Goal: Task Accomplishment & Management: Complete application form

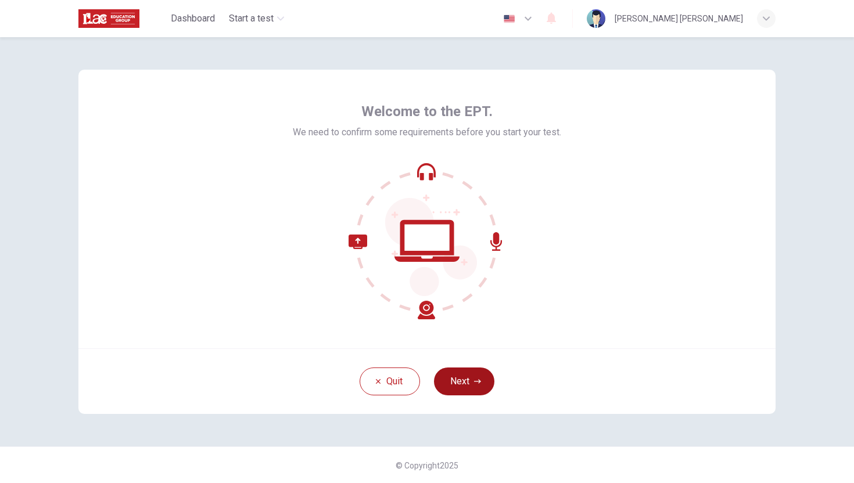
click at [455, 377] on button "Next" at bounding box center [464, 382] width 60 height 28
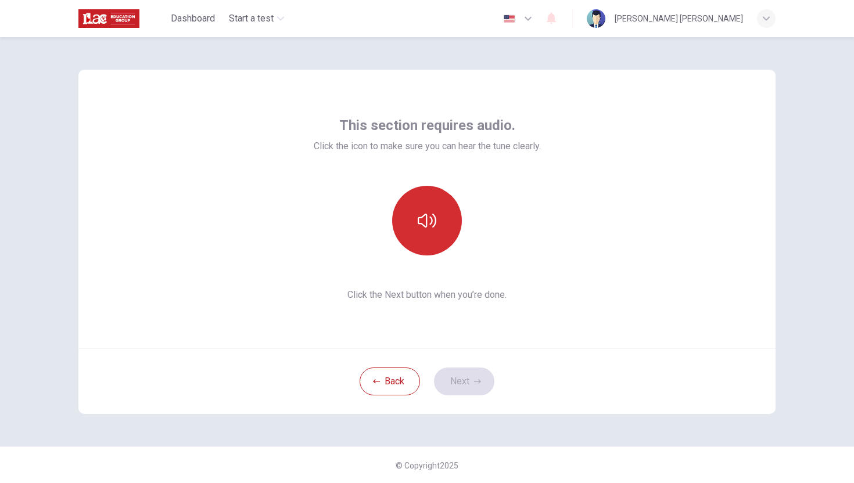
click at [429, 224] on icon "button" at bounding box center [427, 220] width 19 height 19
click at [418, 217] on icon "button" at bounding box center [427, 220] width 19 height 19
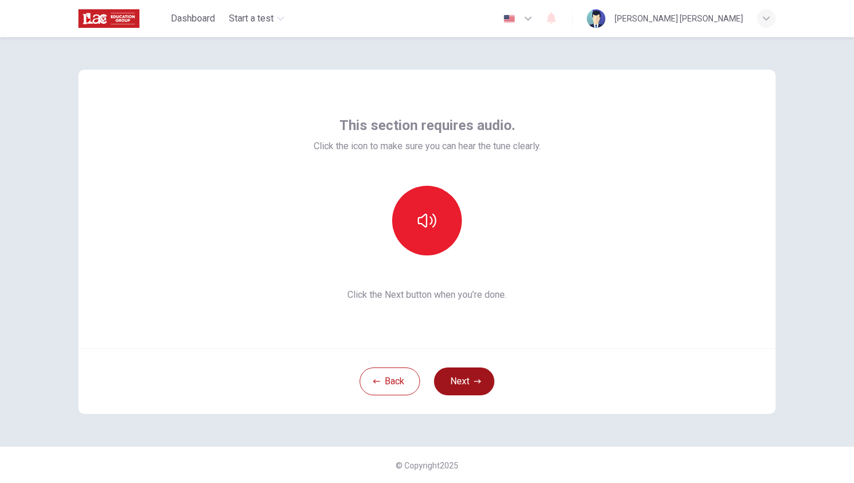
click at [469, 382] on button "Next" at bounding box center [464, 382] width 60 height 28
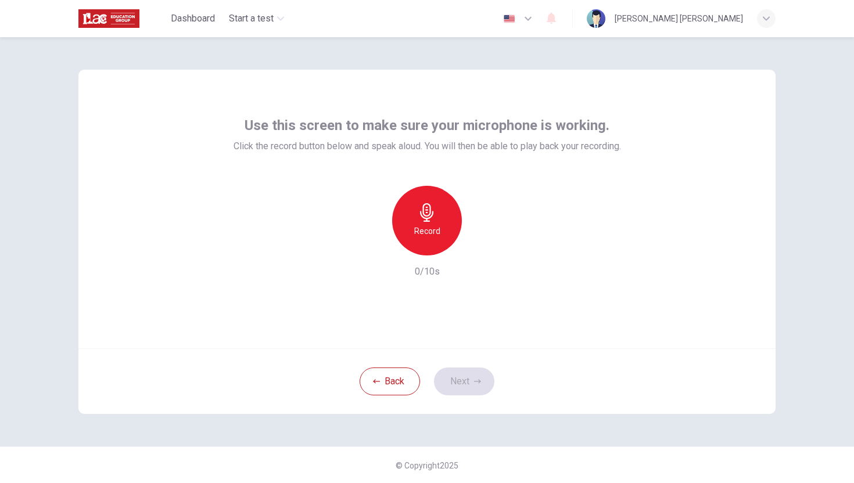
click at [429, 226] on h6 "Record" at bounding box center [427, 231] width 26 height 14
click at [429, 226] on h6 "Stop" at bounding box center [426, 231] width 17 height 14
click at [464, 378] on button "Next" at bounding box center [464, 382] width 60 height 28
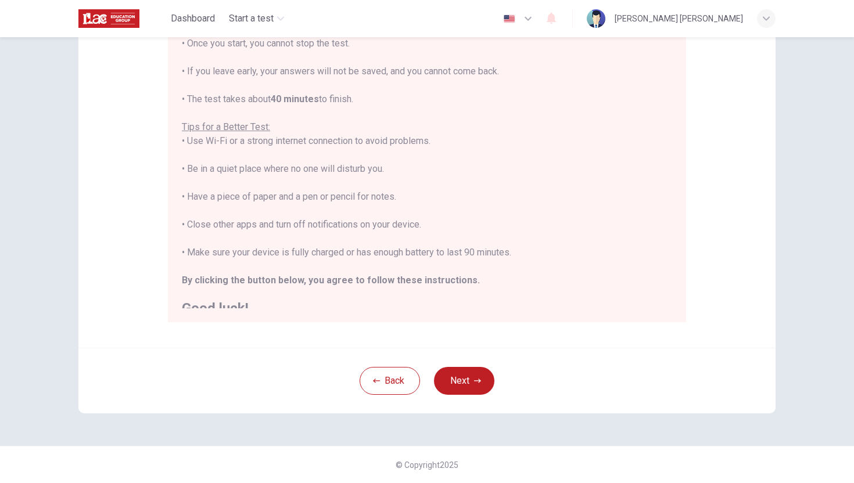
scroll to position [13, 0]
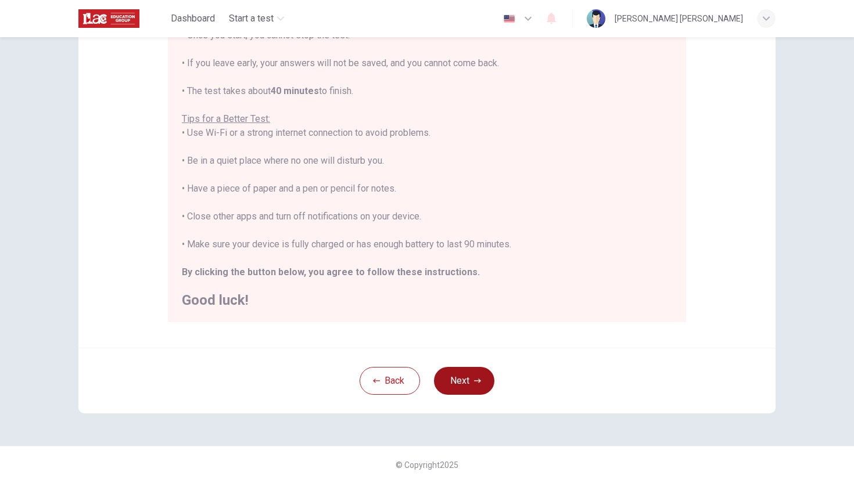
click at [462, 383] on button "Next" at bounding box center [464, 381] width 60 height 28
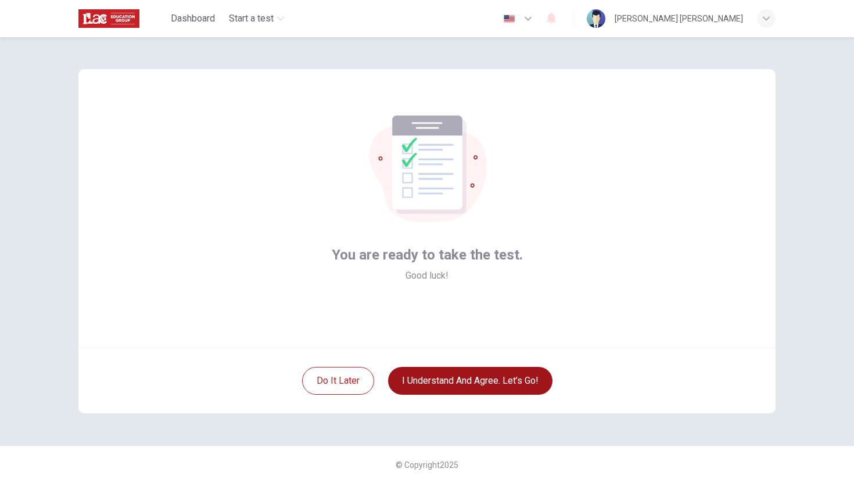
click at [431, 377] on button "I understand and agree. Let’s go!" at bounding box center [470, 381] width 164 height 28
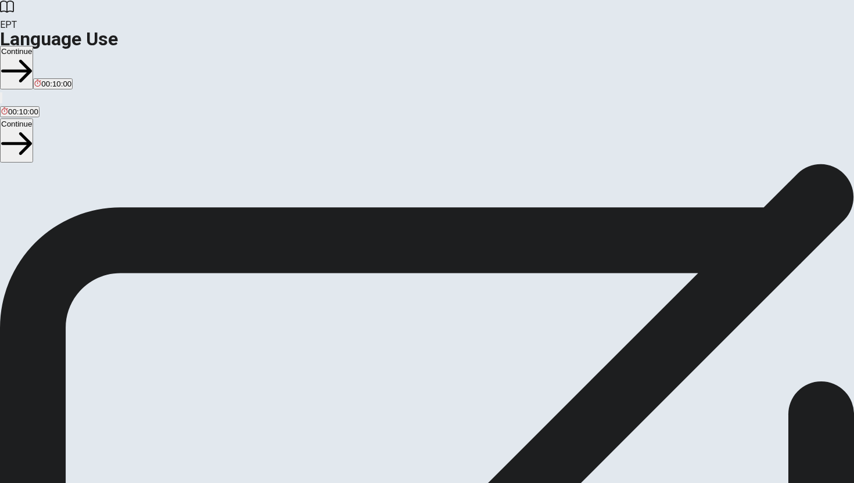
click at [33, 46] on button "Continue" at bounding box center [16, 68] width 33 height 44
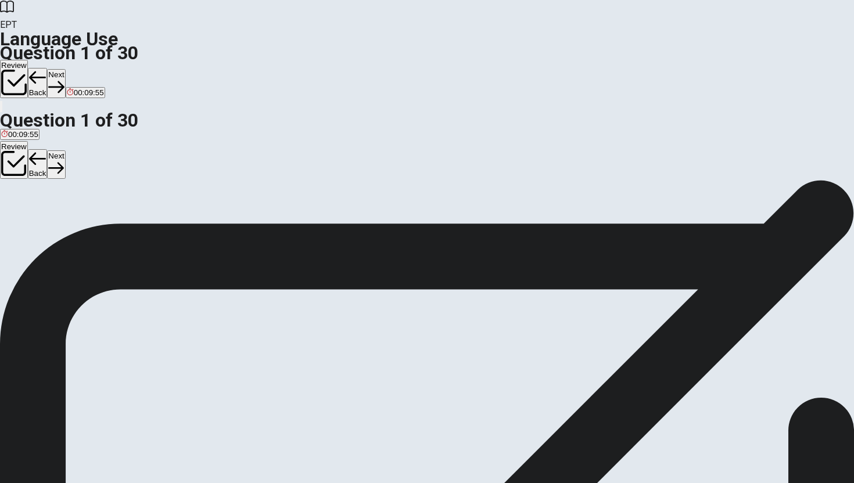
scroll to position [30, 0]
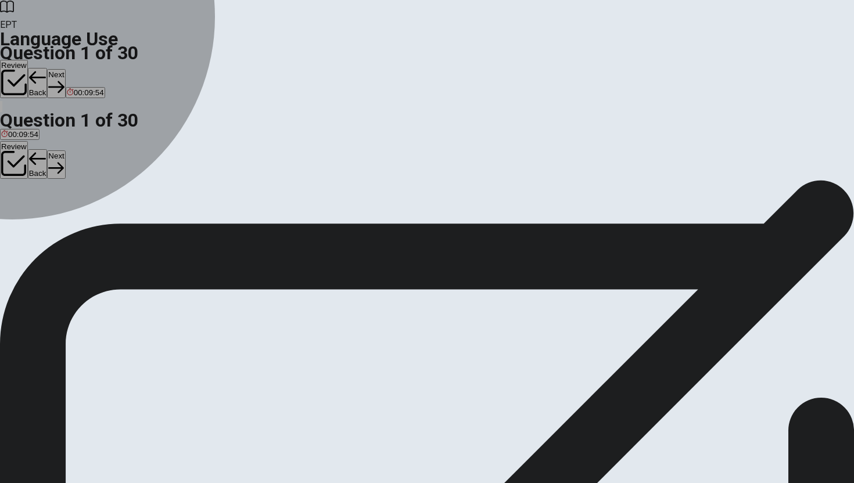
click at [61, 188] on div "D" at bounding box center [52, 184] width 17 height 9
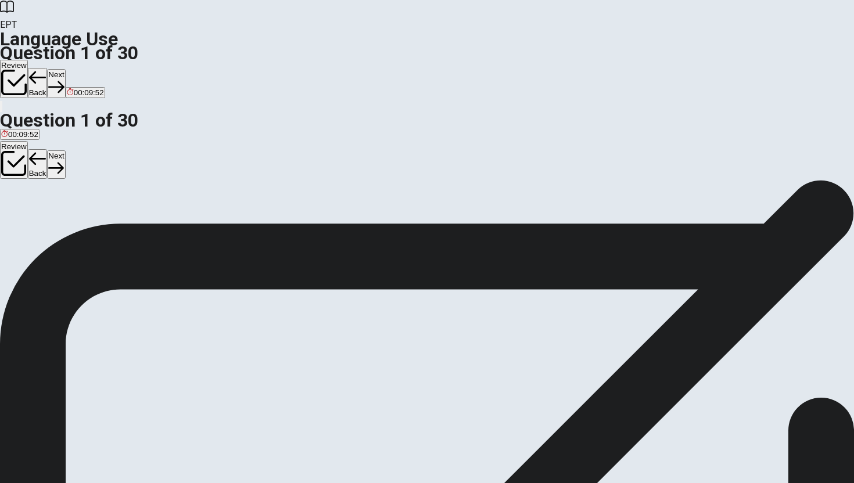
click at [65, 69] on button "Next" at bounding box center [56, 83] width 18 height 28
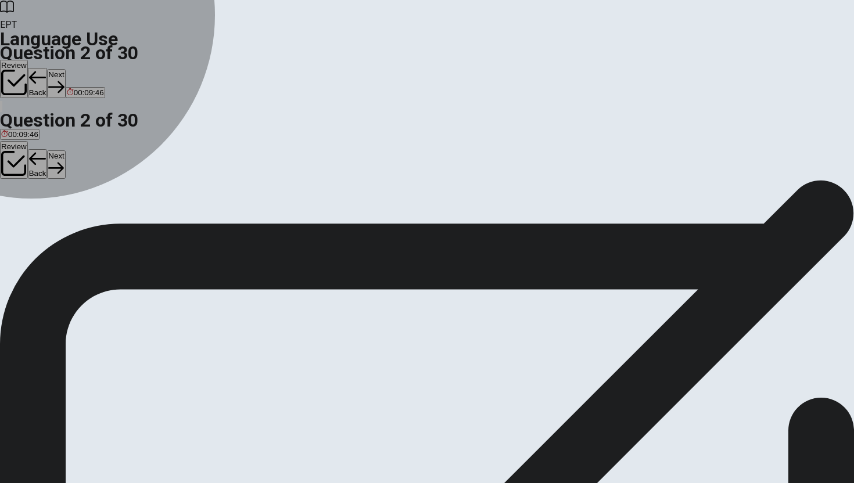
click at [48, 197] on span "Did" at bounding box center [42, 192] width 12 height 9
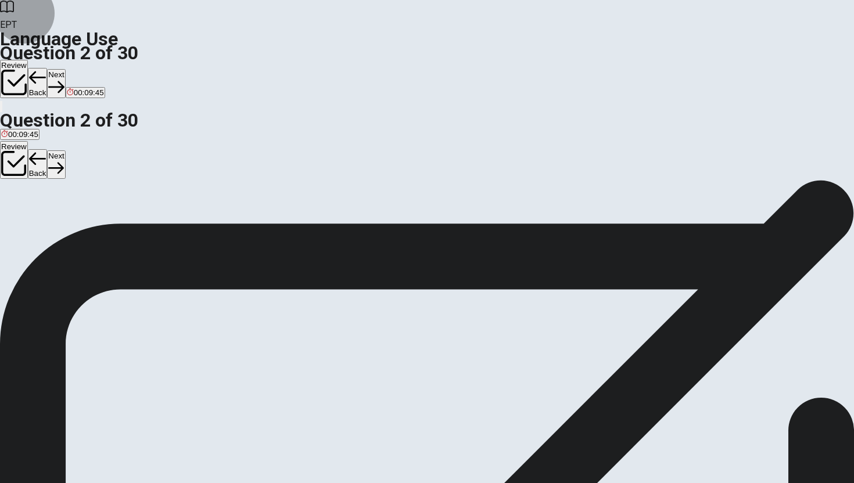
click at [65, 69] on button "Next" at bounding box center [56, 83] width 18 height 28
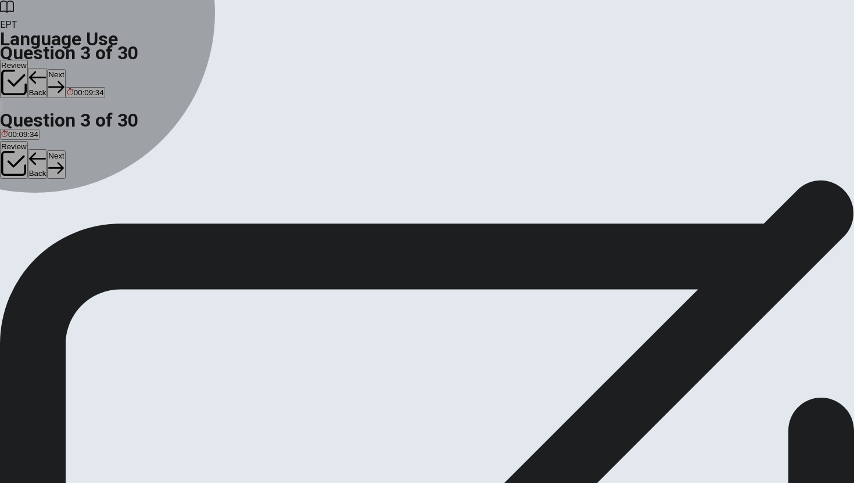
click at [53, 197] on span "Did" at bounding box center [48, 192] width 12 height 9
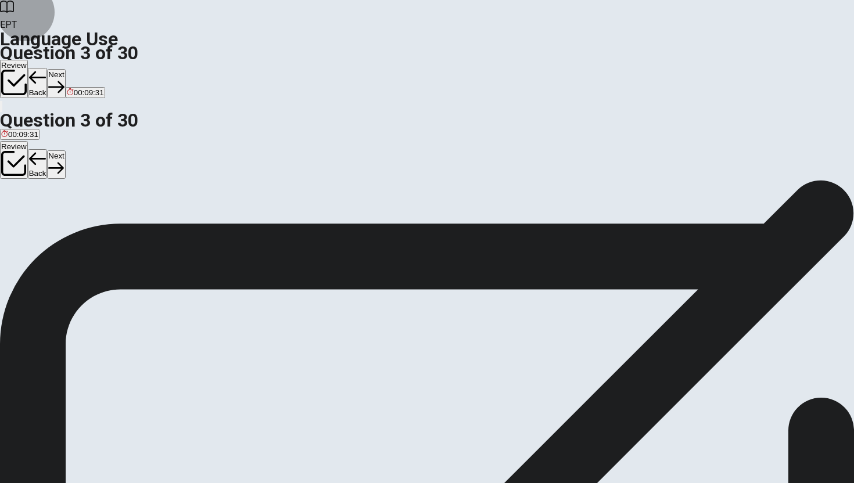
click at [65, 69] on button "Next" at bounding box center [56, 83] width 18 height 28
drag, startPoint x: 465, startPoint y: 119, endPoint x: 386, endPoint y: 117, distance: 79.0
click at [145, 166] on span "____ they join us for dinner tonight?" at bounding box center [72, 171] width 145 height 11
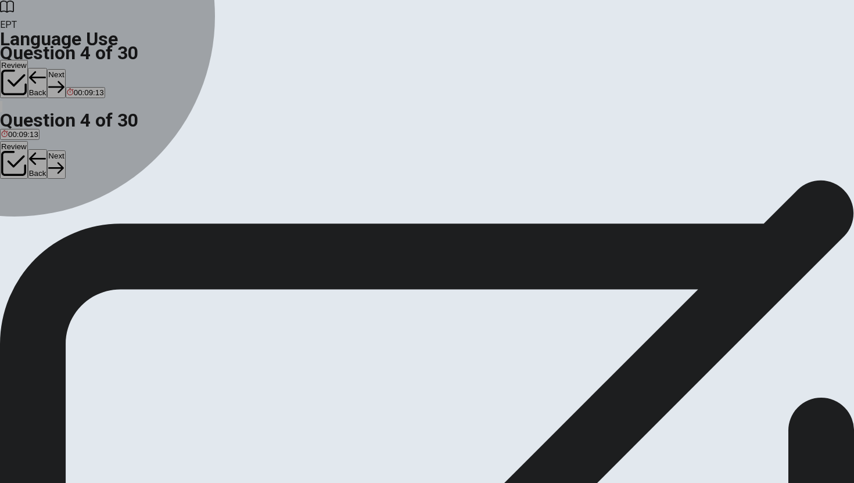
click at [48, 188] on div "D" at bounding box center [42, 184] width 12 height 9
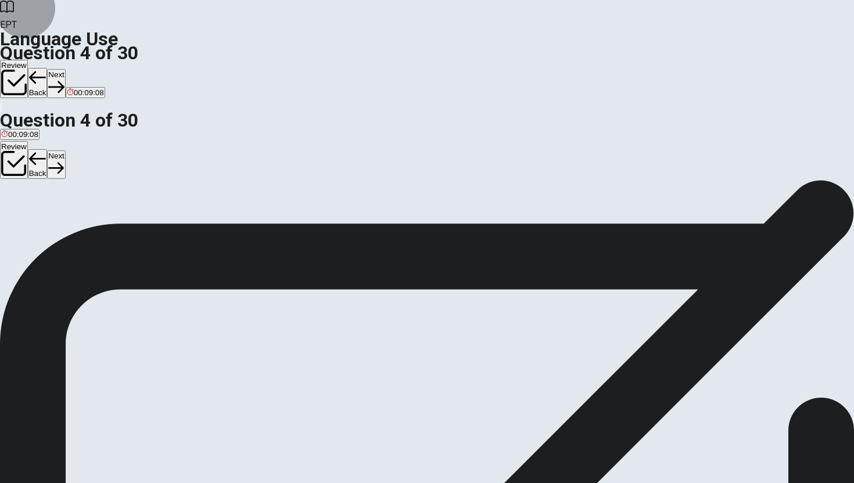
click at [65, 69] on button "Next" at bounding box center [56, 83] width 18 height 28
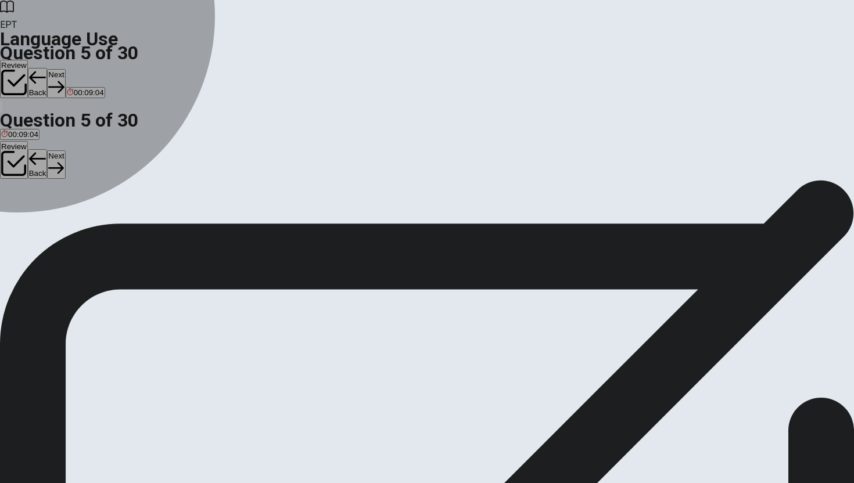
click at [41, 188] on div "B" at bounding box center [30, 184] width 20 height 9
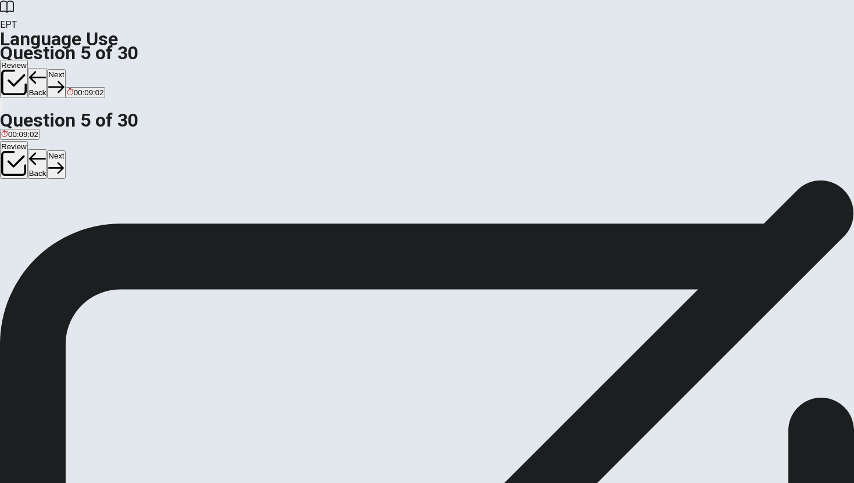
click at [65, 69] on button "Next" at bounding box center [56, 83] width 18 height 28
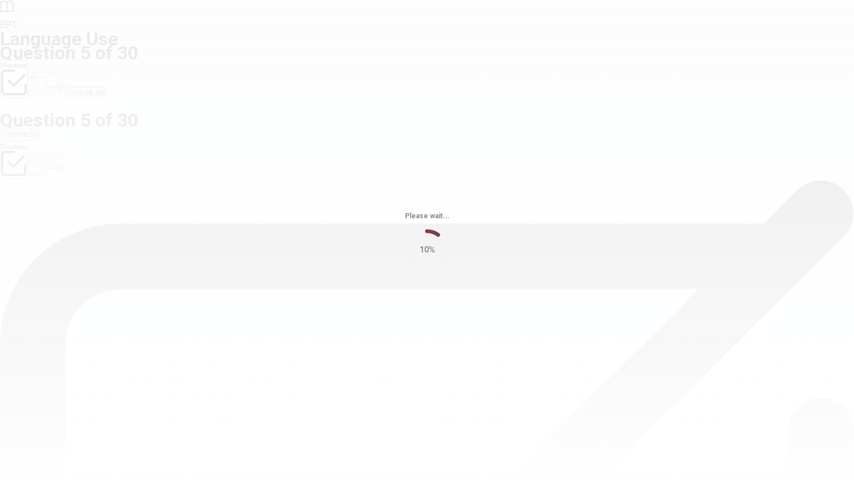
scroll to position [0, 0]
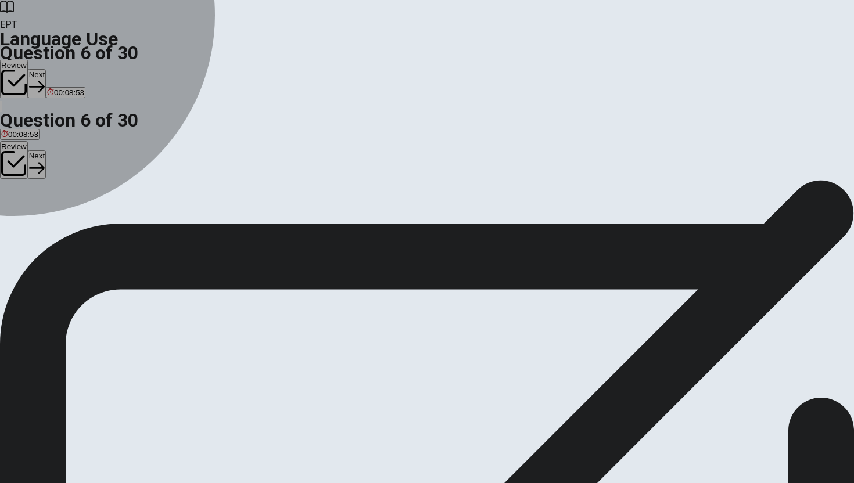
click at [37, 218] on div "B" at bounding box center [26, 213] width 21 height 9
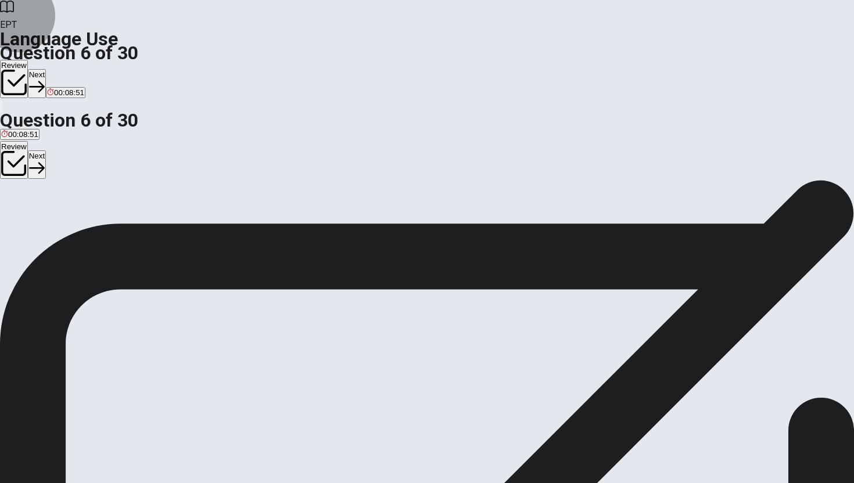
click at [46, 69] on button "Next" at bounding box center [37, 83] width 18 height 28
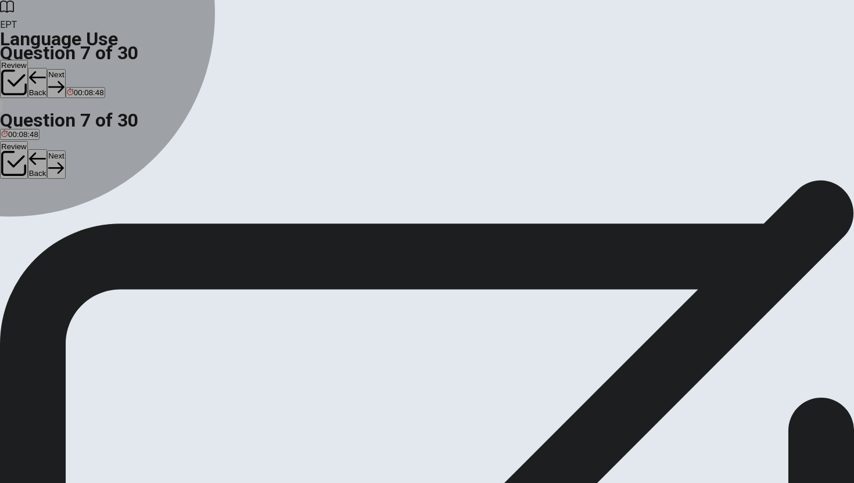
click at [21, 209] on div "A" at bounding box center [11, 213] width 20 height 9
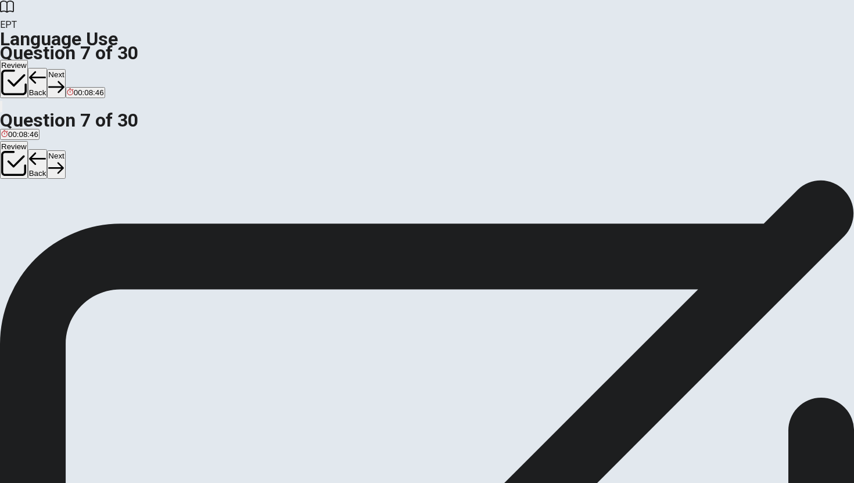
click at [65, 69] on button "Next" at bounding box center [56, 83] width 18 height 28
drag, startPoint x: 321, startPoint y: 148, endPoint x: 393, endPoint y: 142, distance: 71.6
click at [125, 195] on span "The opposite of "sharp" is ___." at bounding box center [62, 200] width 125 height 11
click at [17, 208] on button "A high" at bounding box center [8, 218] width 17 height 20
click at [49, 218] on div "C" at bounding box center [43, 213] width 12 height 9
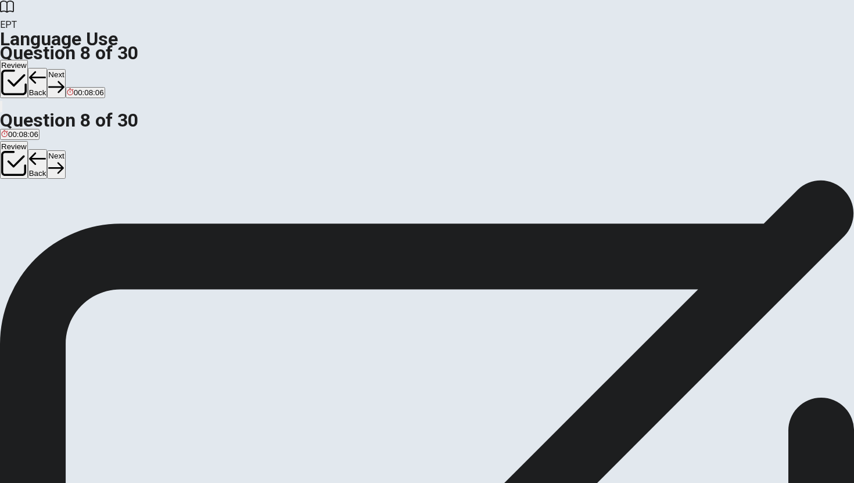
click at [65, 69] on button "Next" at bounding box center [56, 83] width 18 height 28
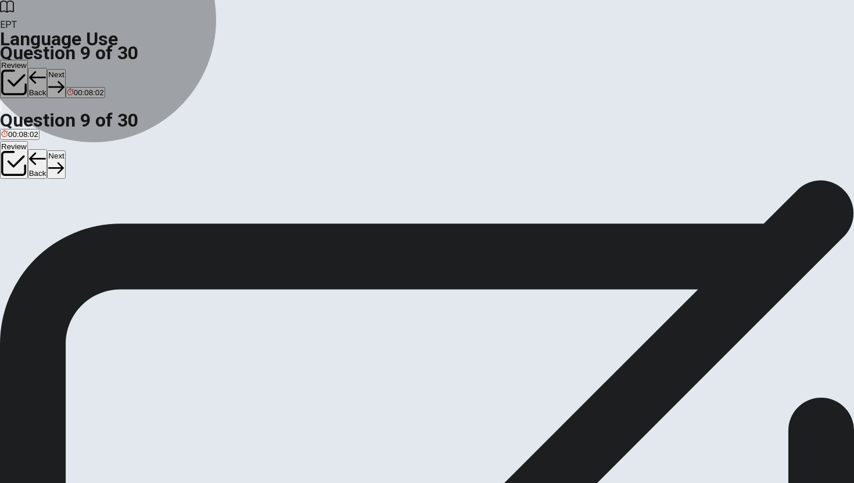
click at [121, 218] on span "to think the same as someone else" at bounding box center [61, 222] width 120 height 9
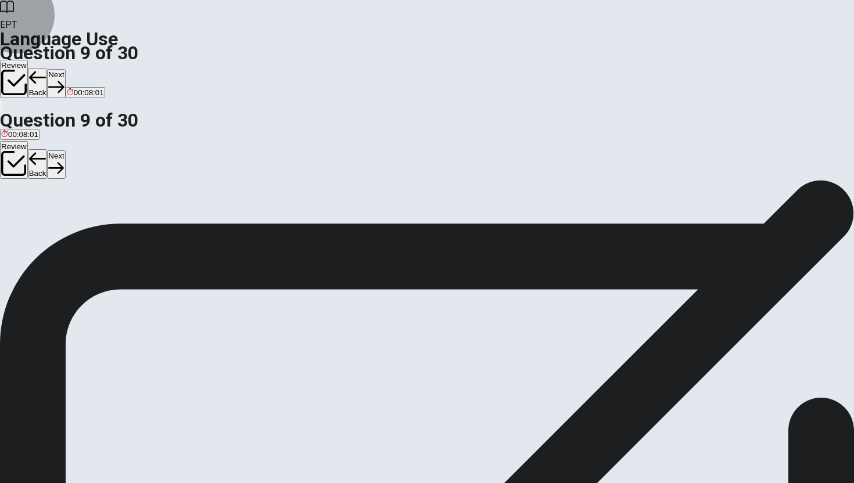
click at [65, 69] on button "Next" at bounding box center [56, 83] width 18 height 28
click at [40, 218] on div "C" at bounding box center [33, 213] width 12 height 9
click at [65, 69] on button "Next" at bounding box center [56, 83] width 18 height 28
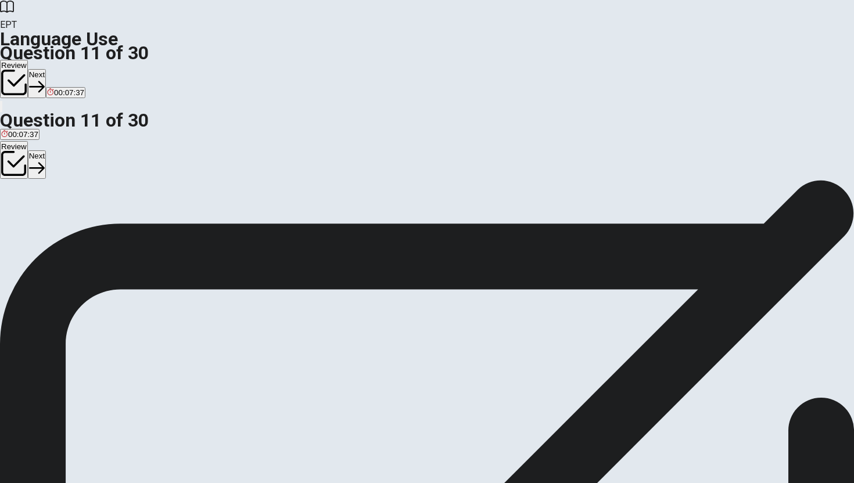
click at [144, 227] on span "have been working" at bounding box center [111, 222] width 65 height 9
click at [46, 69] on button "Next" at bounding box center [37, 83] width 18 height 28
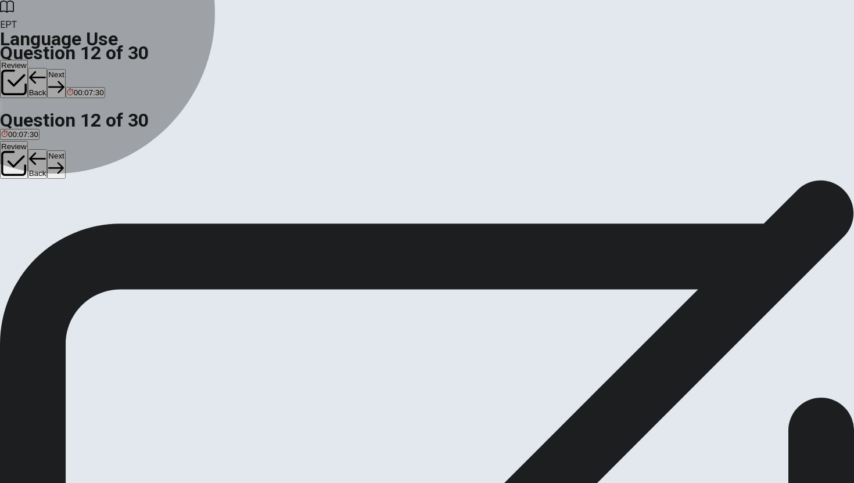
click at [98, 227] on span "was directed" at bounding box center [76, 222] width 44 height 9
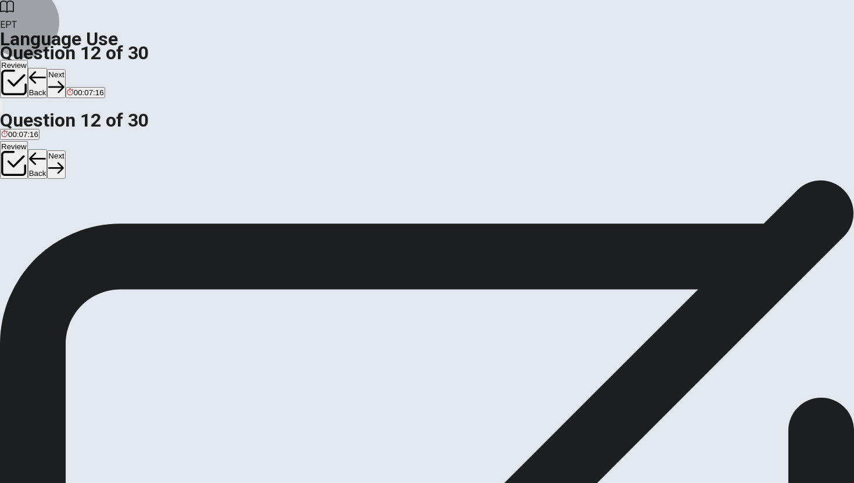
click at [65, 69] on button "Next" at bounding box center [56, 83] width 18 height 28
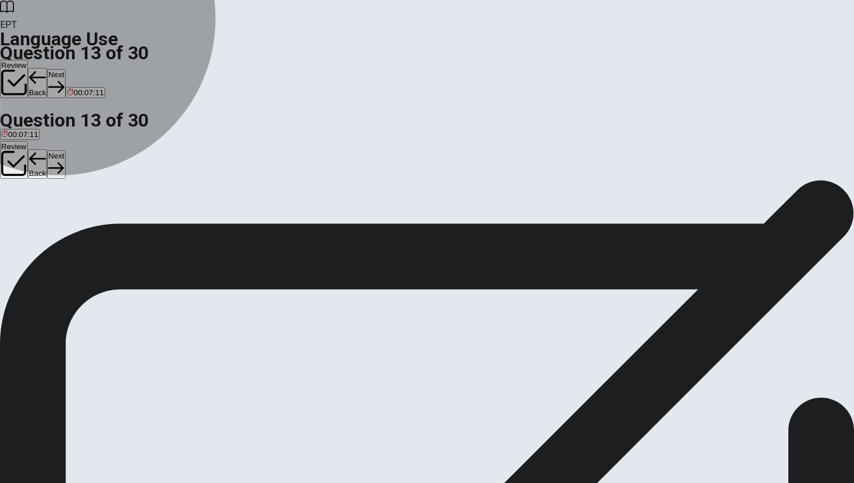
click at [116, 227] on span "would buy" at bounding box center [98, 222] width 35 height 9
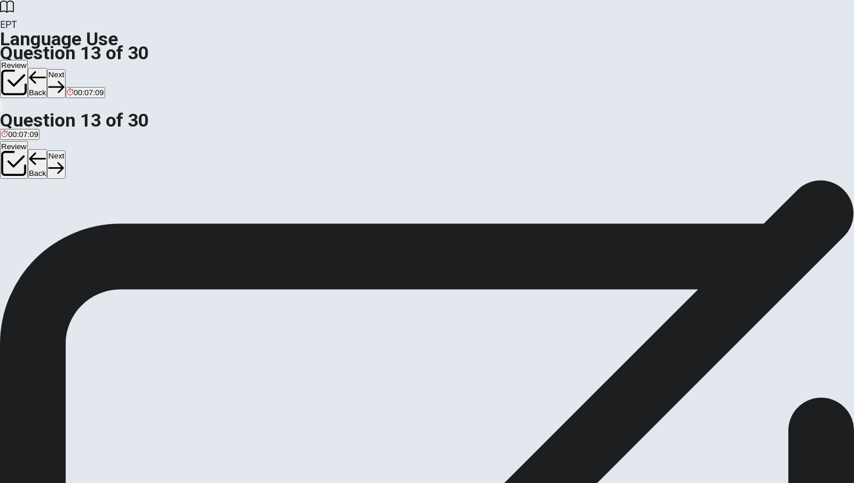
click at [65, 69] on button "Next" at bounding box center [56, 83] width 18 height 28
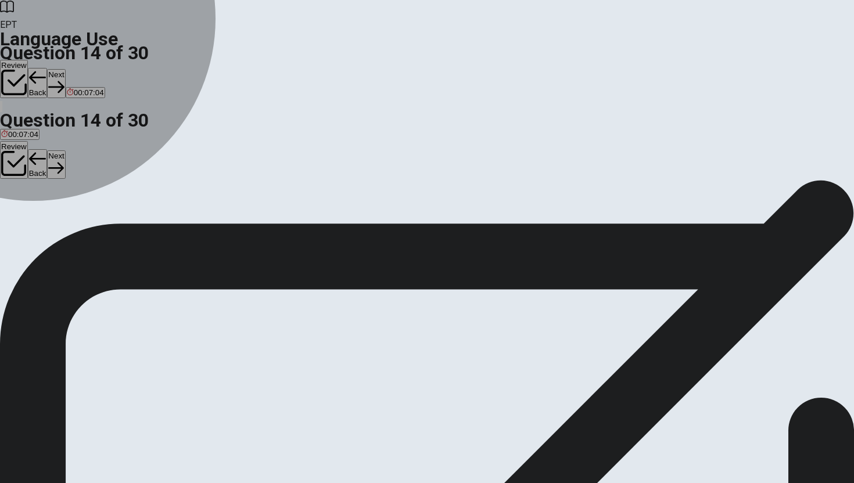
click at [42, 227] on span "will be" at bounding box center [30, 222] width 21 height 9
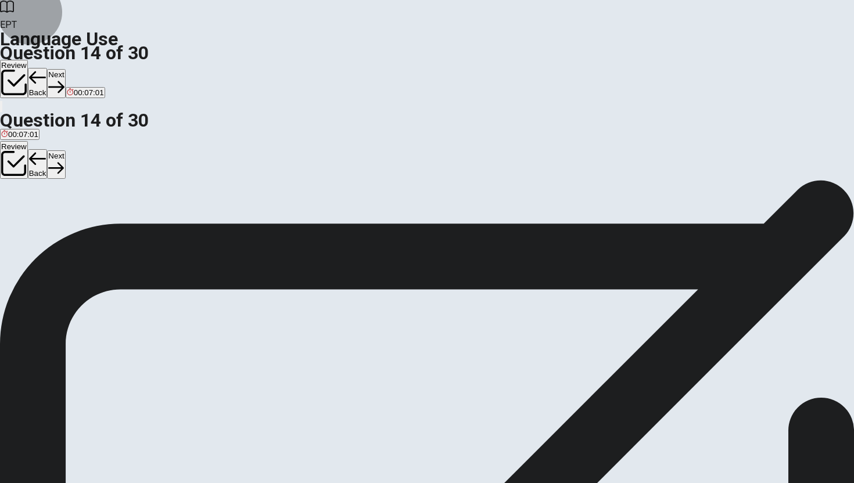
click at [65, 69] on button "Next" at bounding box center [56, 83] width 18 height 28
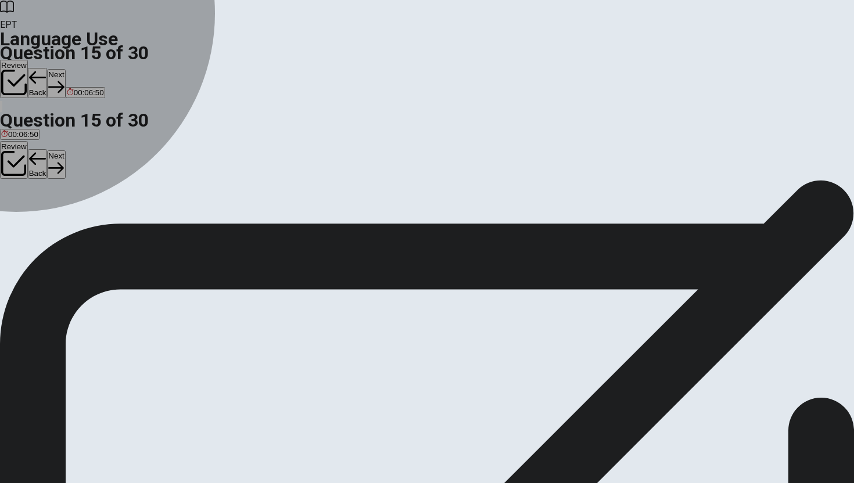
click at [91, 218] on div "C" at bounding box center [77, 213] width 27 height 9
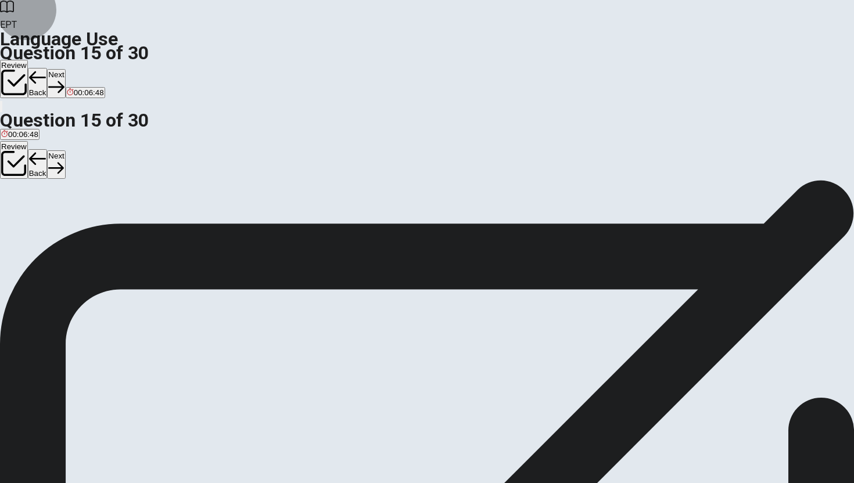
click at [65, 69] on button "Next" at bounding box center [56, 83] width 18 height 28
click at [13, 209] on div "A" at bounding box center [7, 213] width 12 height 9
click at [45, 79] on icon "button" at bounding box center [37, 87] width 16 height 16
click at [59, 218] on div "C" at bounding box center [51, 213] width 15 height 9
click at [65, 69] on button "Next" at bounding box center [56, 83] width 18 height 28
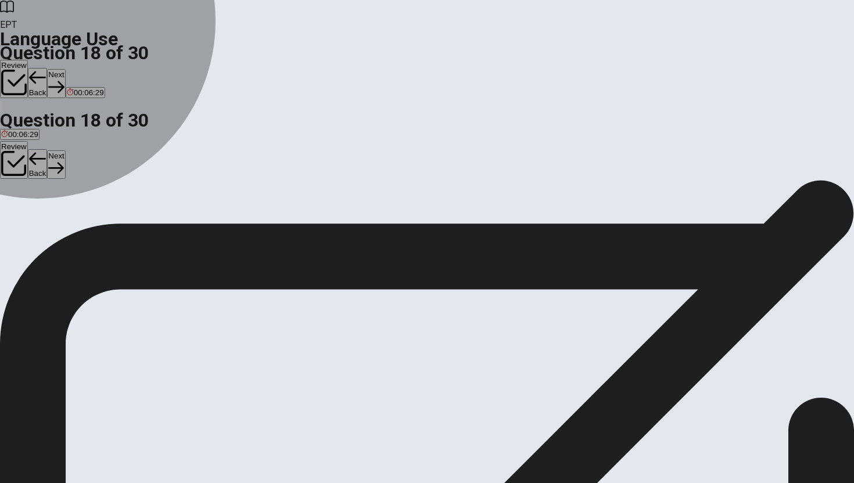
click at [38, 228] on button "B send" at bounding box center [28, 218] width 19 height 20
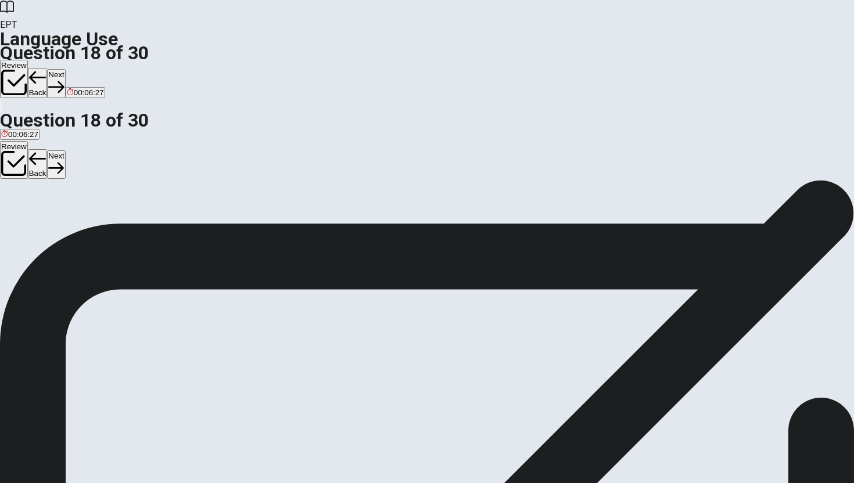
click at [65, 69] on button "Next" at bounding box center [56, 83] width 18 height 28
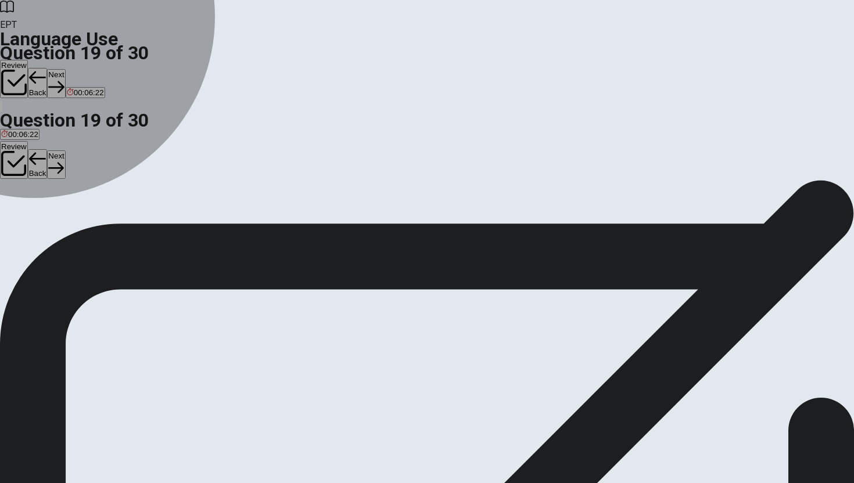
click at [74, 227] on span "open" at bounding box center [64, 222] width 17 height 9
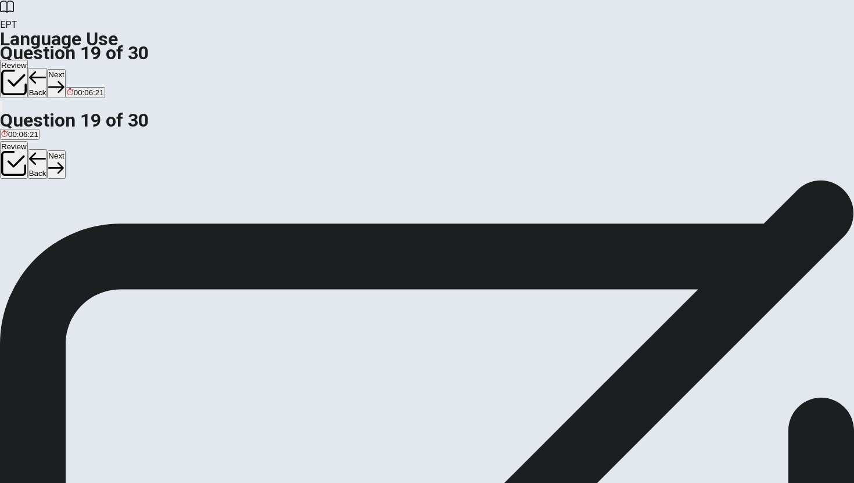
click at [65, 69] on button "Next" at bounding box center [56, 83] width 18 height 28
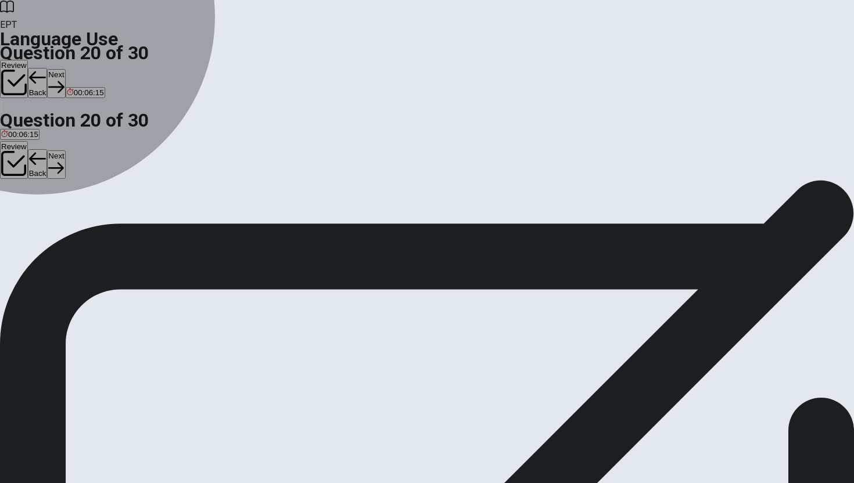
click at [72, 227] on span "to get" at bounding box center [62, 222] width 19 height 9
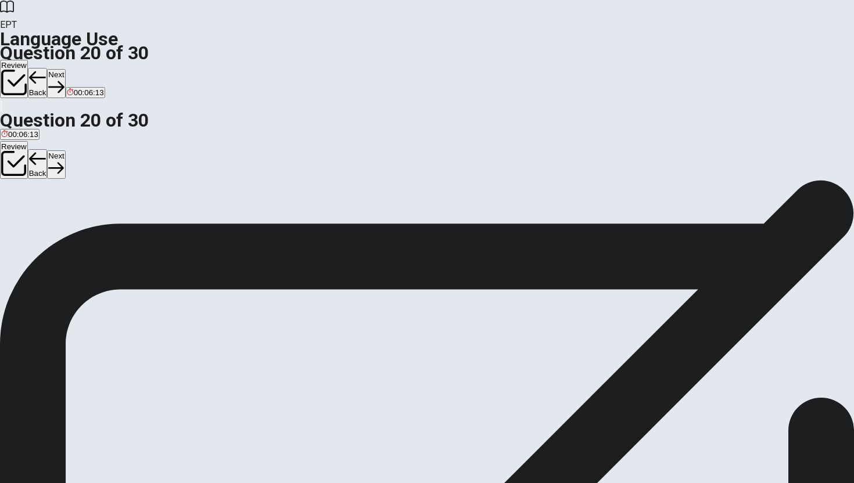
click at [65, 69] on button "Next" at bounding box center [56, 83] width 18 height 28
click at [87, 227] on span "sent" at bounding box center [80, 222] width 15 height 9
click at [46, 69] on button "Next" at bounding box center [37, 83] width 18 height 28
click at [42, 227] on span "was" at bounding box center [35, 222] width 14 height 9
click at [65, 69] on button "Next" at bounding box center [56, 83] width 18 height 28
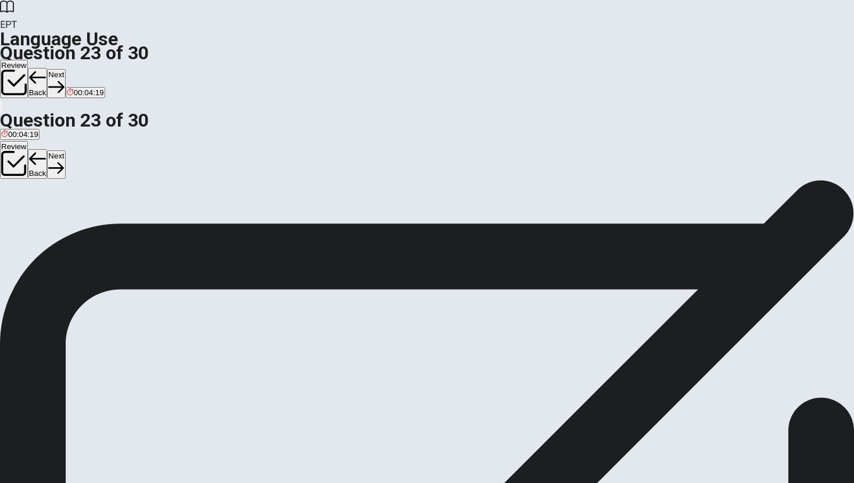
click at [30, 218] on div "B" at bounding box center [23, 213] width 14 height 9
click at [65, 69] on button "Next" at bounding box center [56, 83] width 18 height 28
click at [81, 227] on span "to study" at bounding box center [66, 222] width 27 height 9
click at [65, 69] on button "Next" at bounding box center [56, 83] width 18 height 28
click at [120, 224] on span "lower in quality" at bounding box center [94, 222] width 51 height 9
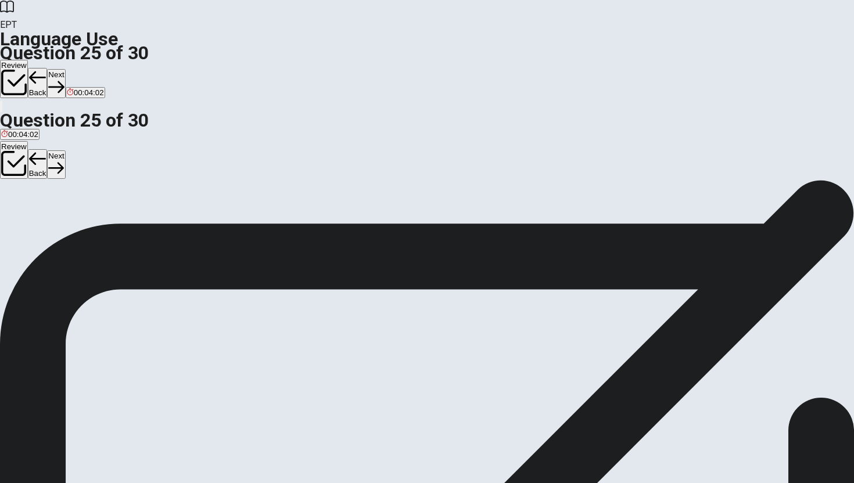
click at [65, 69] on button "Next" at bounding box center [56, 83] width 18 height 28
click at [97, 222] on span "blocks your way" at bounding box center [69, 222] width 55 height 9
click at [46, 69] on button "Next" at bounding box center [37, 83] width 18 height 28
click at [71, 225] on span "explain clearly" at bounding box center [46, 222] width 49 height 9
click at [65, 69] on button "Next" at bounding box center [56, 83] width 18 height 28
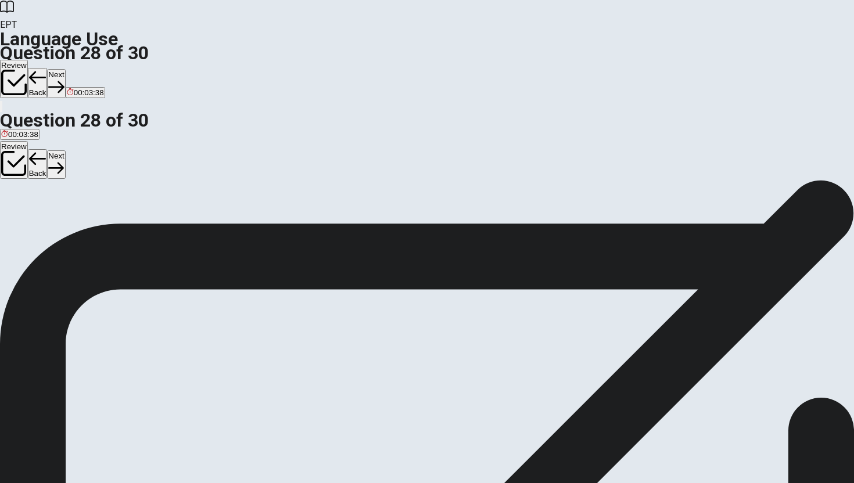
click at [107, 227] on span "Boring or repetitive" at bounding box center [74, 222] width 65 height 9
click at [65, 69] on button "Next" at bounding box center [56, 83] width 18 height 28
click at [42, 218] on span "open to you" at bounding box center [21, 222] width 41 height 9
click at [65, 69] on button "Next" at bounding box center [56, 83] width 18 height 28
click at [78, 227] on span "repaired" at bounding box center [63, 222] width 28 height 9
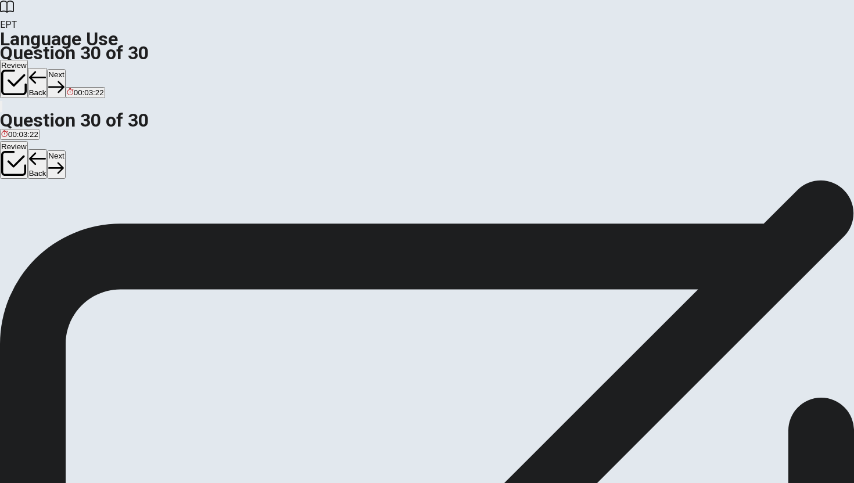
click at [65, 69] on button "Next" at bounding box center [56, 83] width 18 height 28
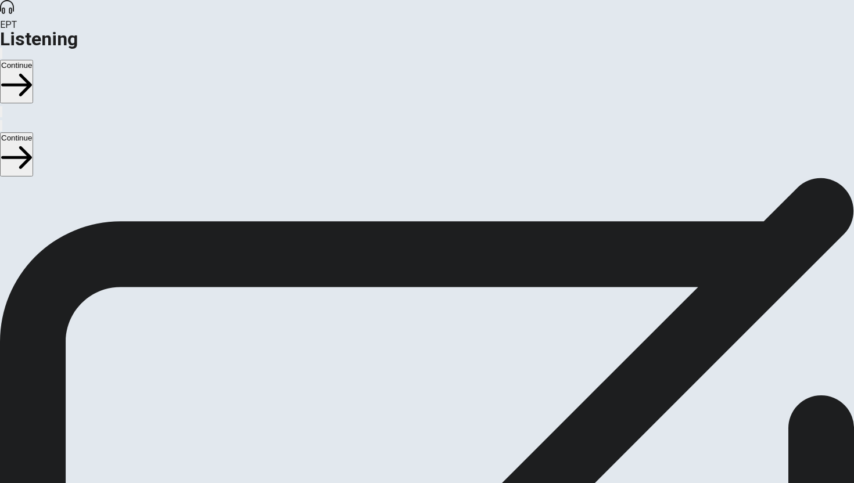
click at [33, 60] on button "Continue" at bounding box center [16, 82] width 33 height 44
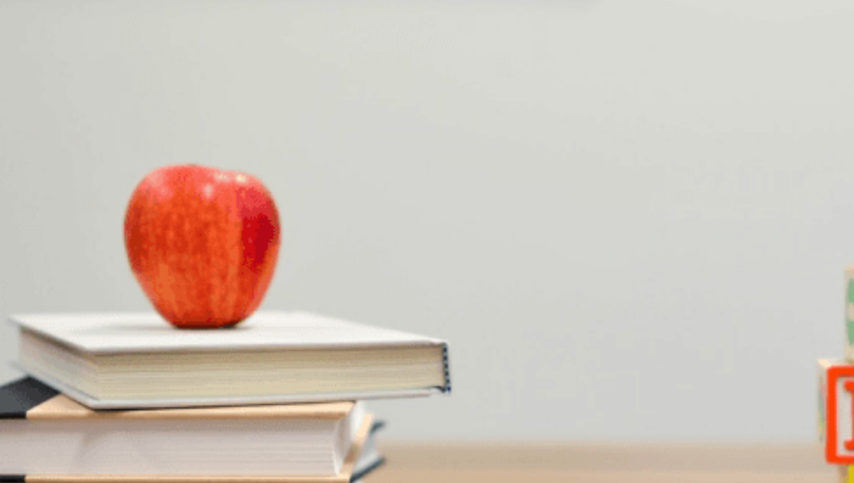
click at [83, 229] on span "Not having enough time" at bounding box center [42, 233] width 82 height 9
click at [180, 327] on span "Five to six hours" at bounding box center [151, 331] width 56 height 9
click at [201, 425] on span "Data analysis" at bounding box center [178, 429] width 46 height 9
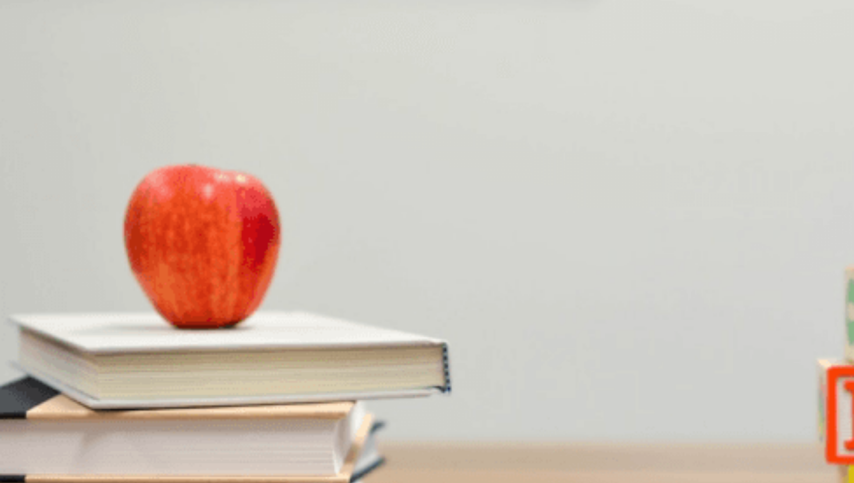
scroll to position [276, 0]
click at [105, 278] on span "Next month" at bounding box center [85, 282] width 40 height 9
click at [165, 376] on span "They are convenient" at bounding box center [130, 380] width 70 height 9
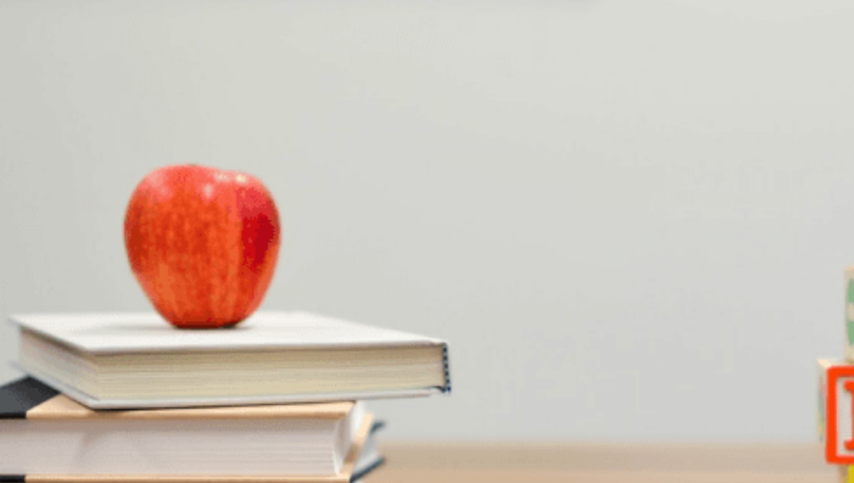
click at [33, 60] on button "Continue" at bounding box center [16, 82] width 33 height 44
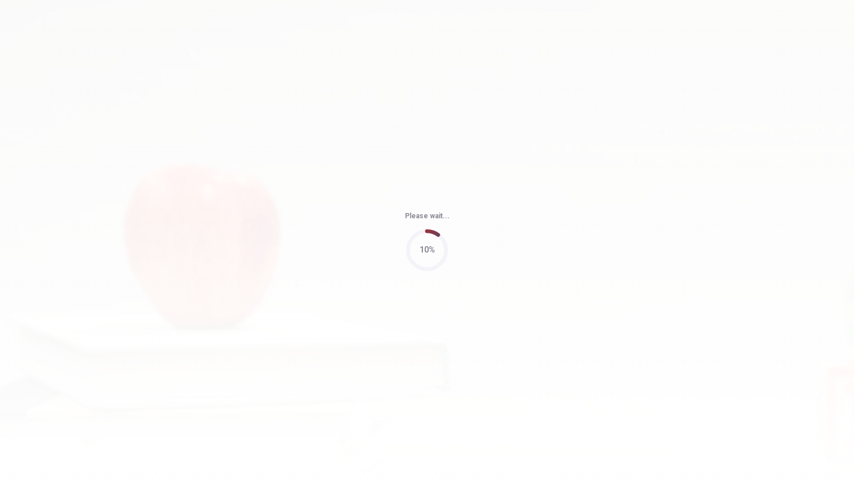
type input "75"
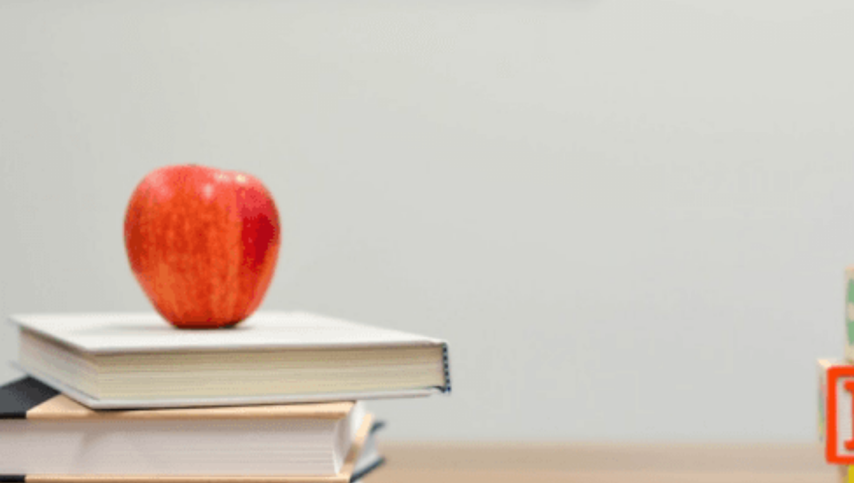
scroll to position [1083, 0]
click at [146, 425] on span "Unequal contribution from group members" at bounding box center [73, 429] width 145 height 9
click at [134, 376] on span "Creating a timeline with mini-deadlines" at bounding box center [67, 380] width 132 height 9
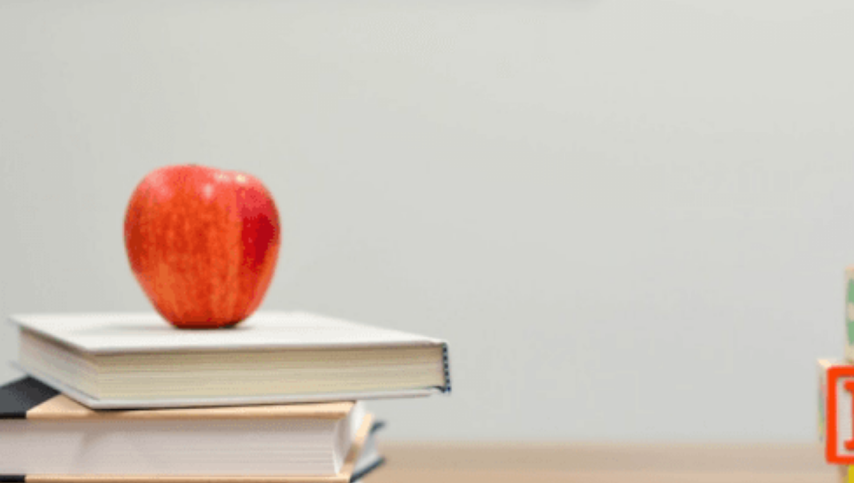
click at [396, 327] on span "Combine them and review the structure" at bounding box center [328, 331] width 135 height 9
click at [174, 278] on span "He has outlined his section but hasn’t drafted it yet" at bounding box center [87, 282] width 173 height 9
click at [608, 192] on div "Question 6 When will the group meet to finalize the project?" at bounding box center [427, 206] width 854 height 28
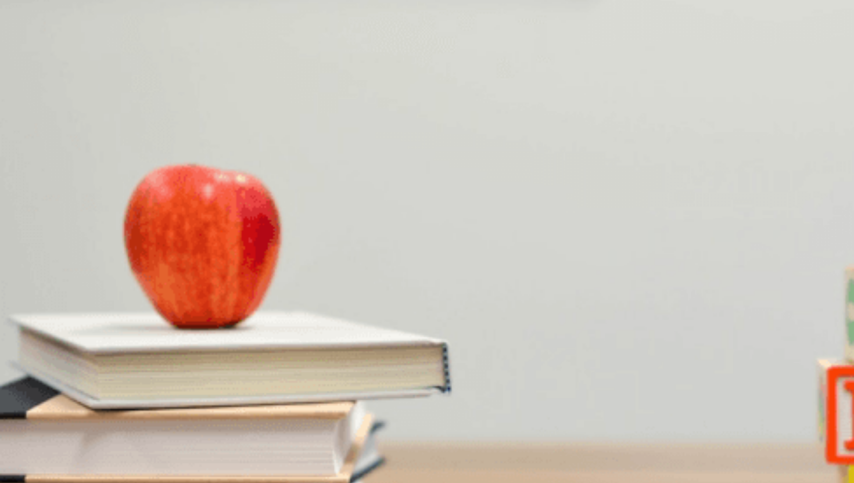
click at [27, 220] on button "A [DATE]" at bounding box center [13, 230] width 27 height 20
click at [33, 60] on button "Continue" at bounding box center [16, 82] width 33 height 44
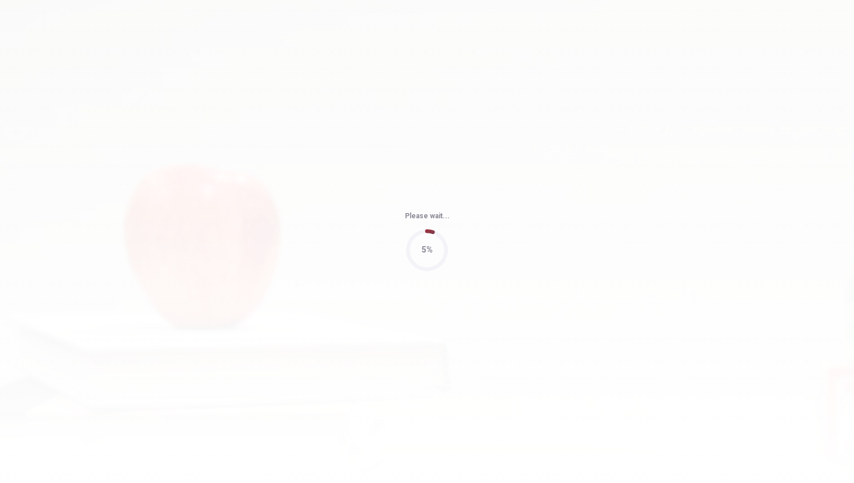
type input "72"
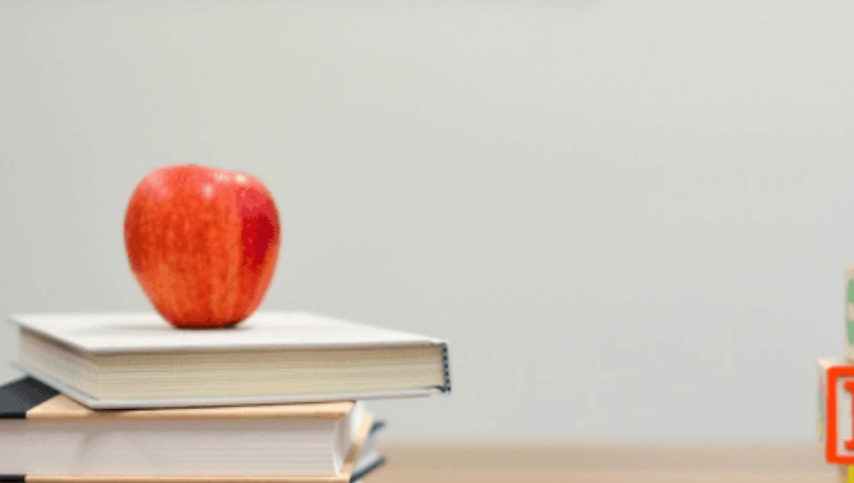
click at [38, 416] on div "B" at bounding box center [27, 420] width 20 height 9
click at [106, 268] on button "B It lacks scalability" at bounding box center [75, 278] width 62 height 20
click at [311, 229] on span "Present the options to the team [DATE]" at bounding box center [244, 233] width 134 height 9
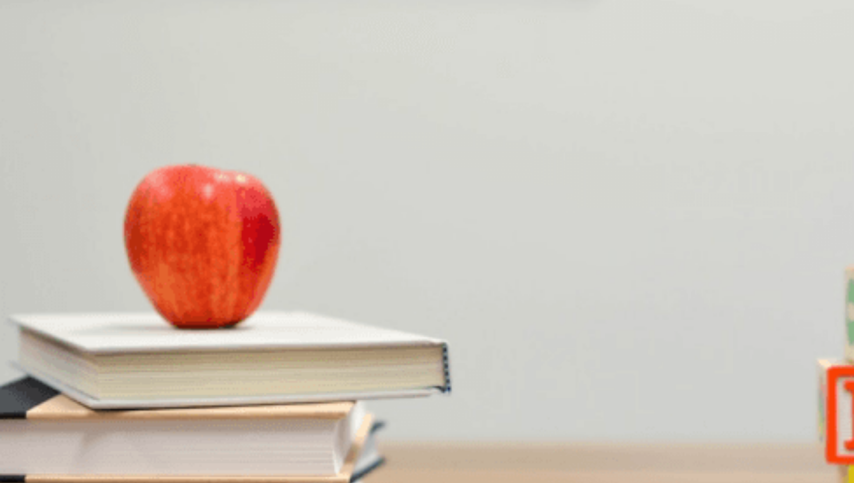
scroll to position [542, 0]
click at [273, 327] on span "It’s too expensive" at bounding box center [243, 331] width 60 height 9
click at [242, 366] on button "C Poor customer support" at bounding box center [201, 376] width 81 height 20
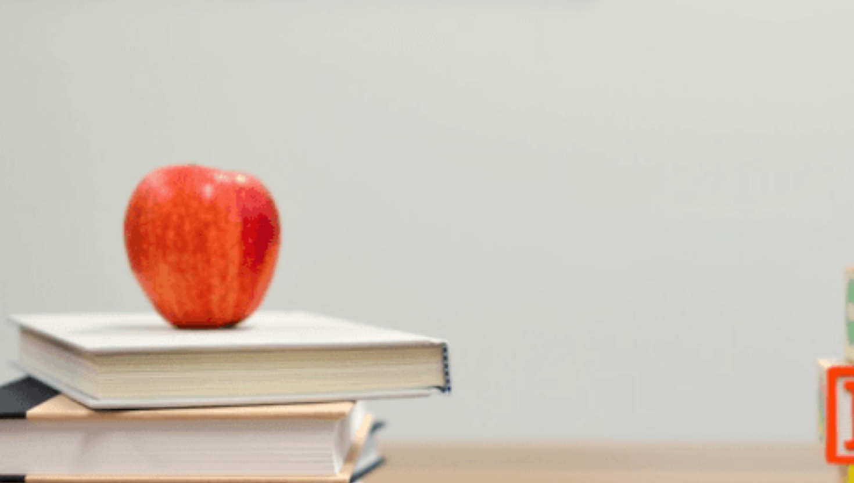
click at [33, 60] on button "Continue" at bounding box center [16, 82] width 33 height 44
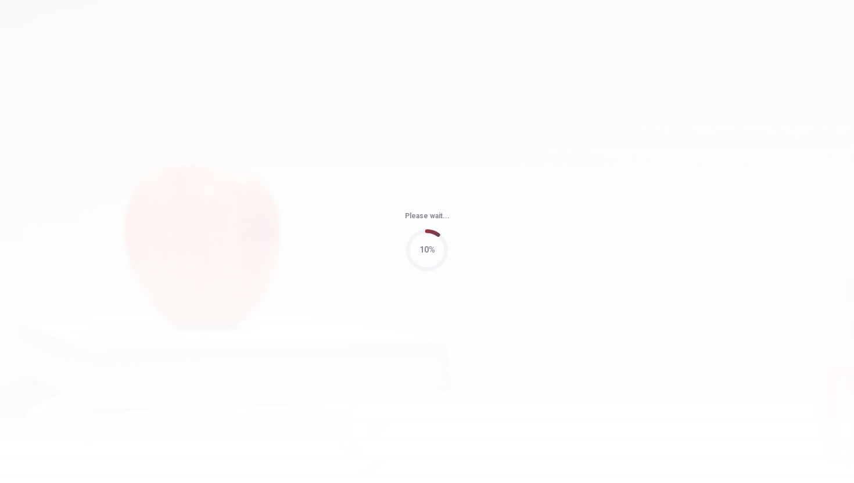
type input "83"
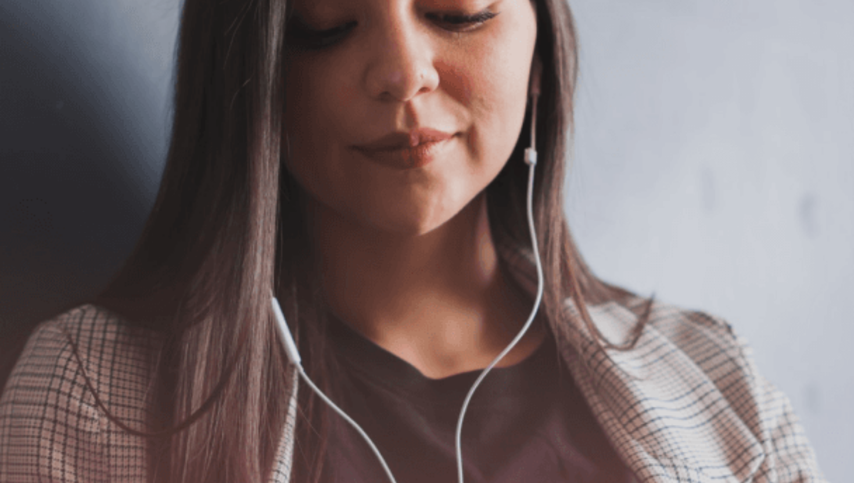
scroll to position [0, 0]
click at [33, 60] on button "Continue" at bounding box center [16, 82] width 33 height 44
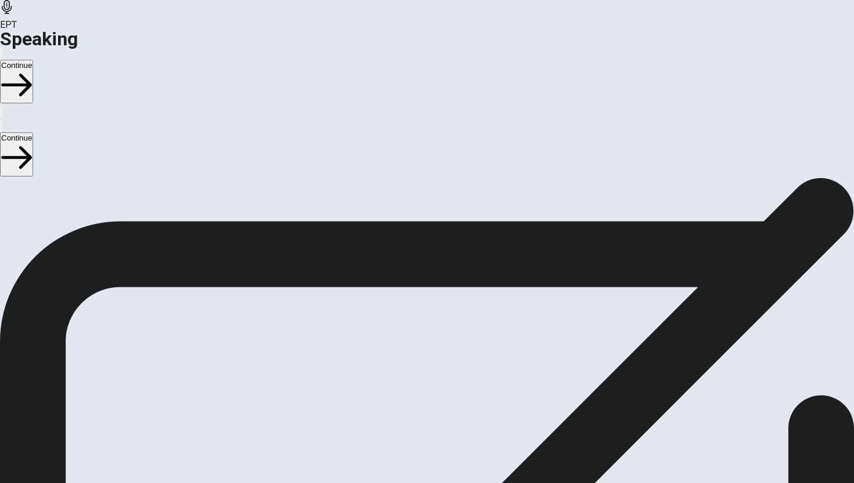
scroll to position [48, 0]
click at [448, 328] on div "Stop Recording" at bounding box center [427, 402] width 41 height 148
click at [425, 371] on icon "Play Audio" at bounding box center [419, 378] width 11 height 14
click at [413, 371] on icon "Play Audio" at bounding box center [413, 371] width 0 height 0
click at [444, 322] on icon at bounding box center [427, 339] width 35 height 35
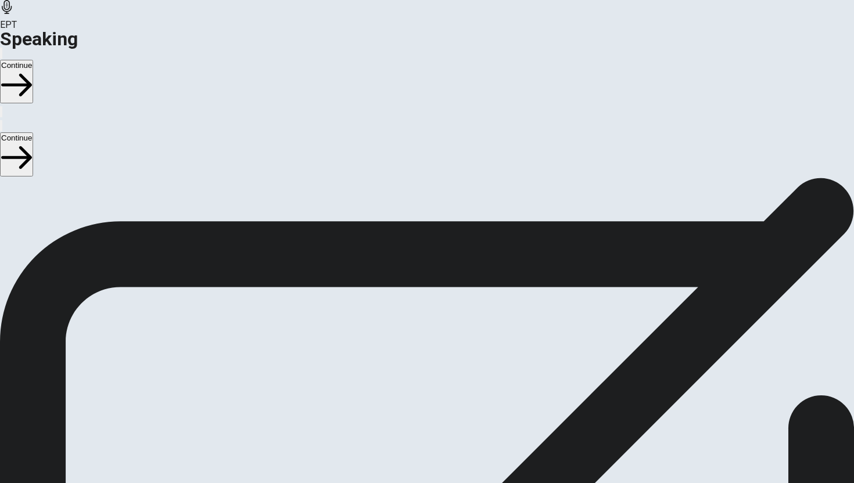
click at [444, 322] on icon at bounding box center [438, 326] width 11 height 8
click at [411, 371] on icon "Record Again" at bounding box center [411, 371] width 0 height 0
click at [448, 403] on icon at bounding box center [427, 423] width 41 height 41
click at [425, 371] on icon "Play Audio" at bounding box center [419, 378] width 11 height 14
click at [411, 371] on icon "Record Again" at bounding box center [411, 371] width 0 height 0
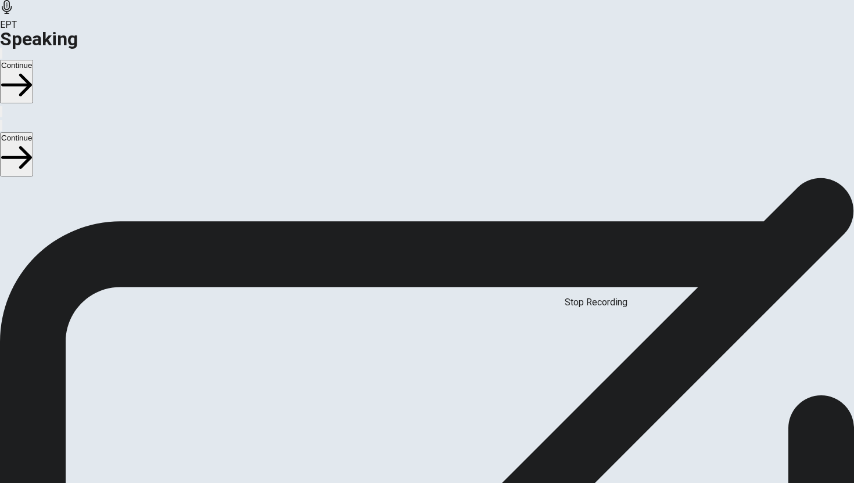
click at [448, 449] on span "Stop Recording" at bounding box center [427, 461] width 41 height 25
click at [414, 362] on button "Play Audio" at bounding box center [413, 367] width 2 height 11
click at [33, 60] on button "Continue" at bounding box center [16, 82] width 33 height 44
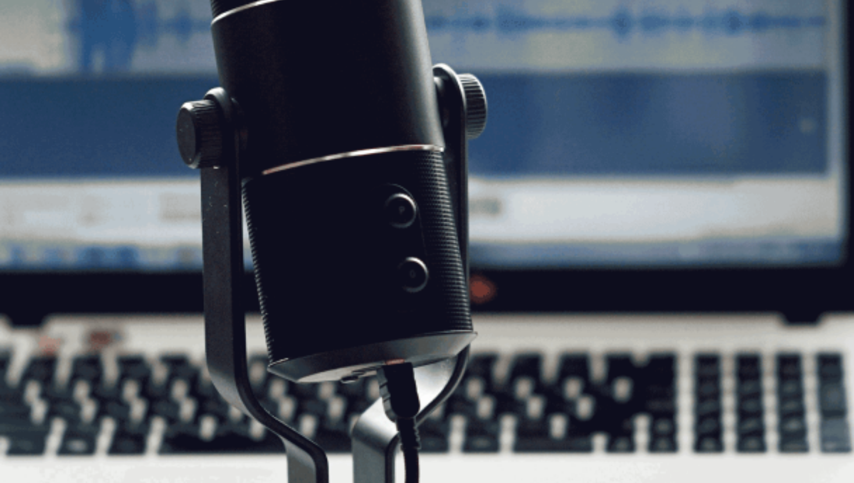
scroll to position [59, 0]
click at [33, 60] on button "Continue" at bounding box center [16, 82] width 33 height 44
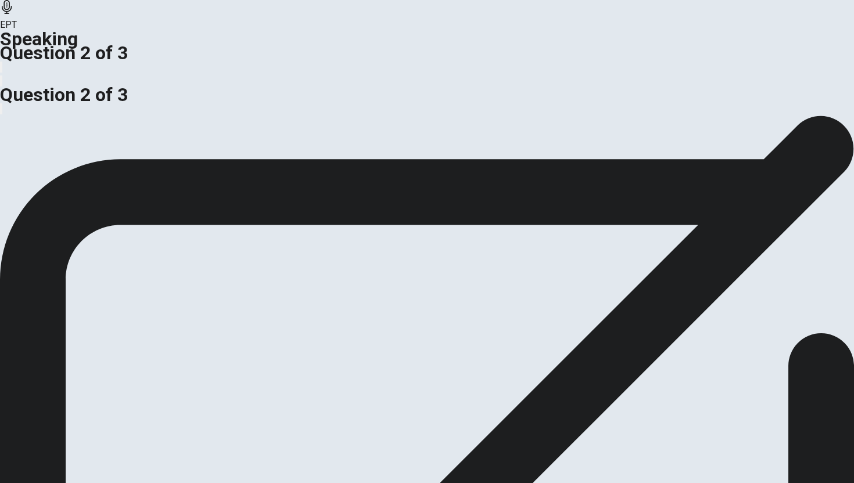
scroll to position [0, 0]
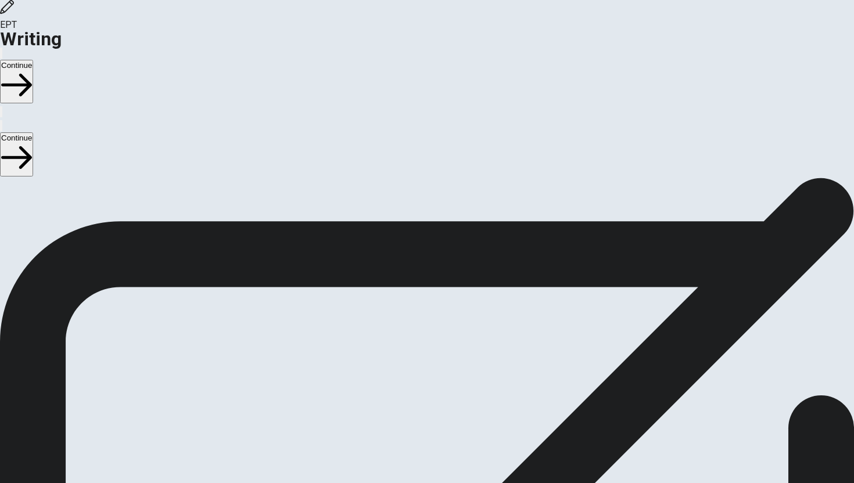
click at [33, 60] on button "Continue" at bounding box center [16, 82] width 33 height 44
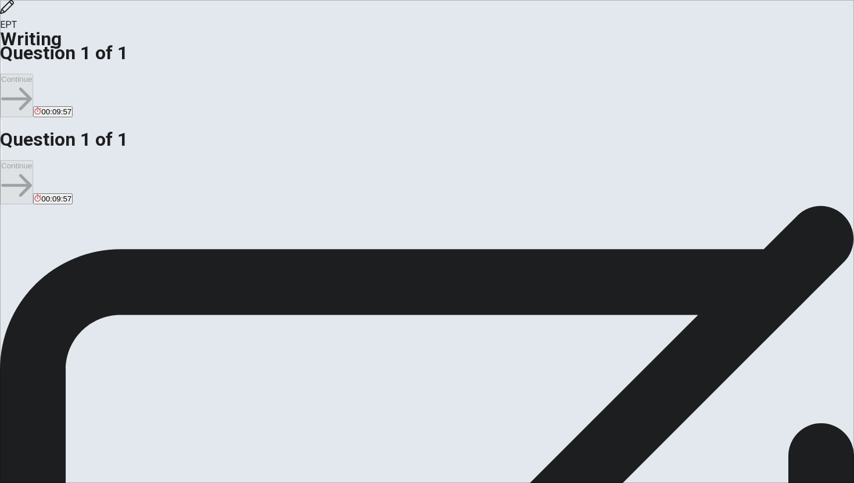
scroll to position [48, 0]
type textarea "o"
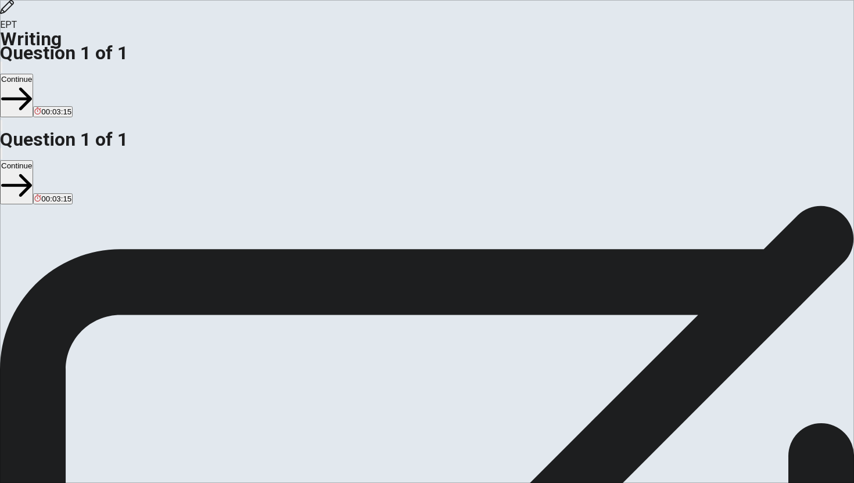
type textarea "One of my current goals is to learn french. I think it really needs a lot of pe…"
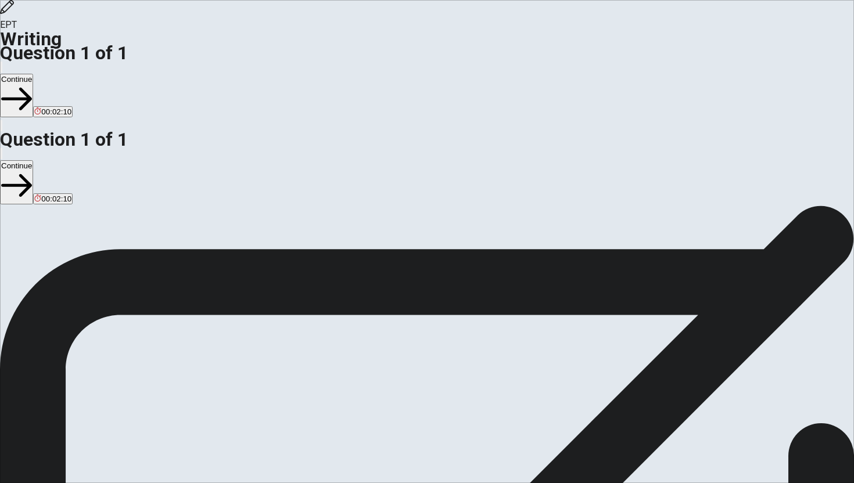
click at [33, 74] on button "Continue" at bounding box center [16, 96] width 33 height 44
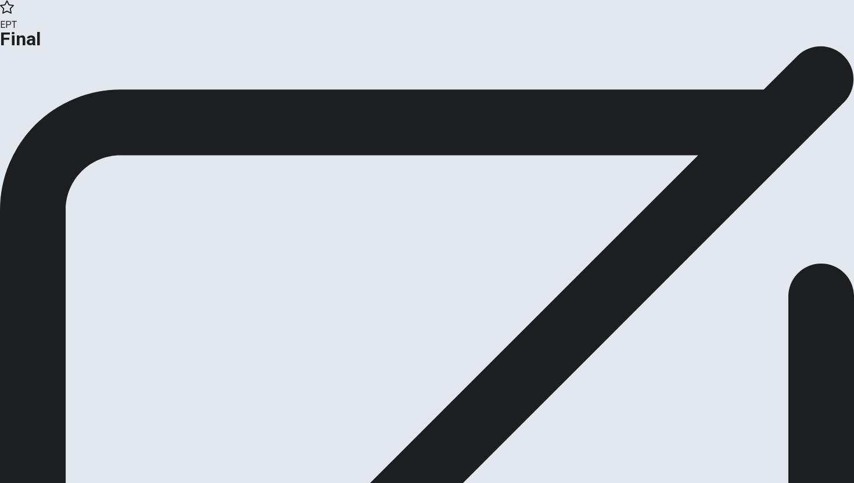
click at [47, 103] on button "Continue" at bounding box center [23, 96] width 47 height 16
